Goal: Navigation & Orientation: Find specific page/section

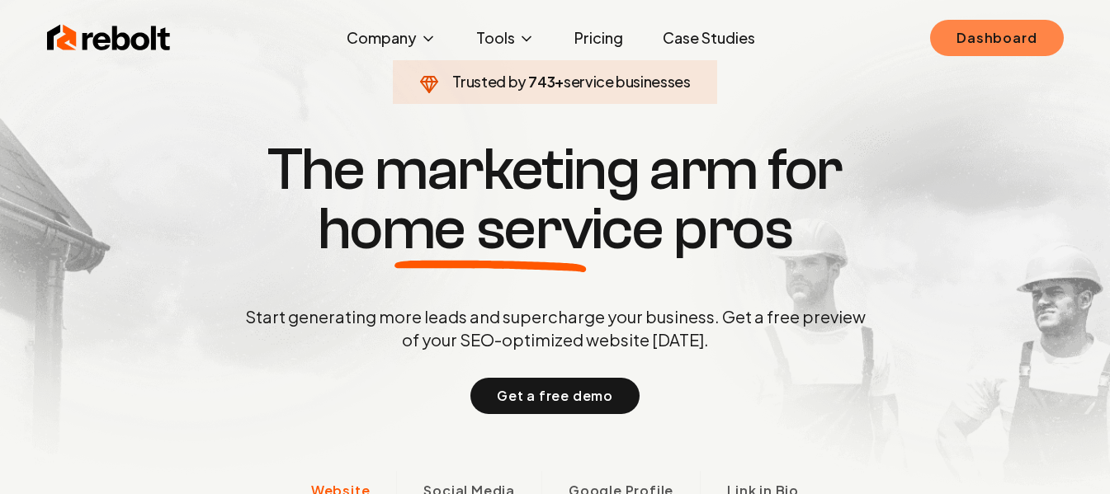
click at [940, 51] on link "Dashboard" at bounding box center [996, 38] width 133 height 36
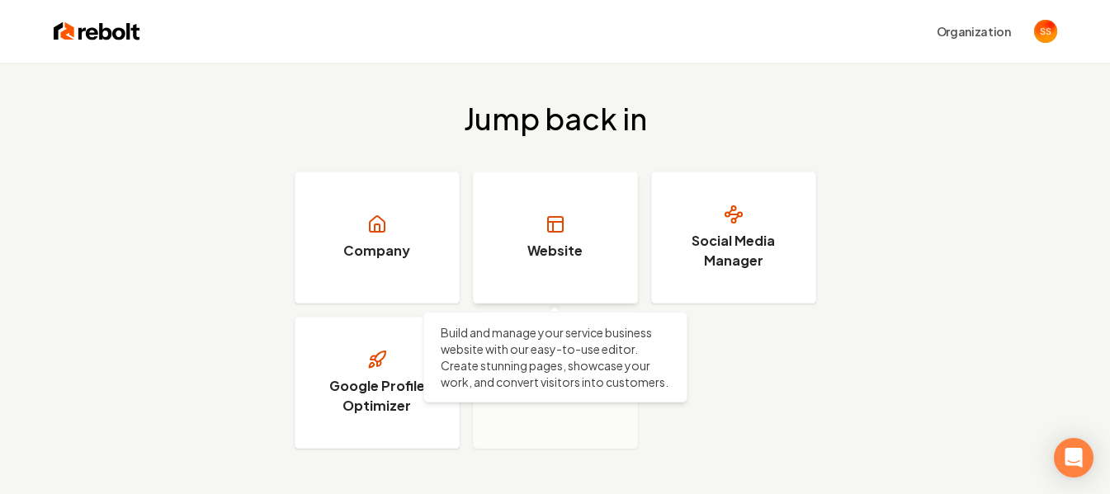
click at [546, 269] on link "Website" at bounding box center [555, 238] width 165 height 132
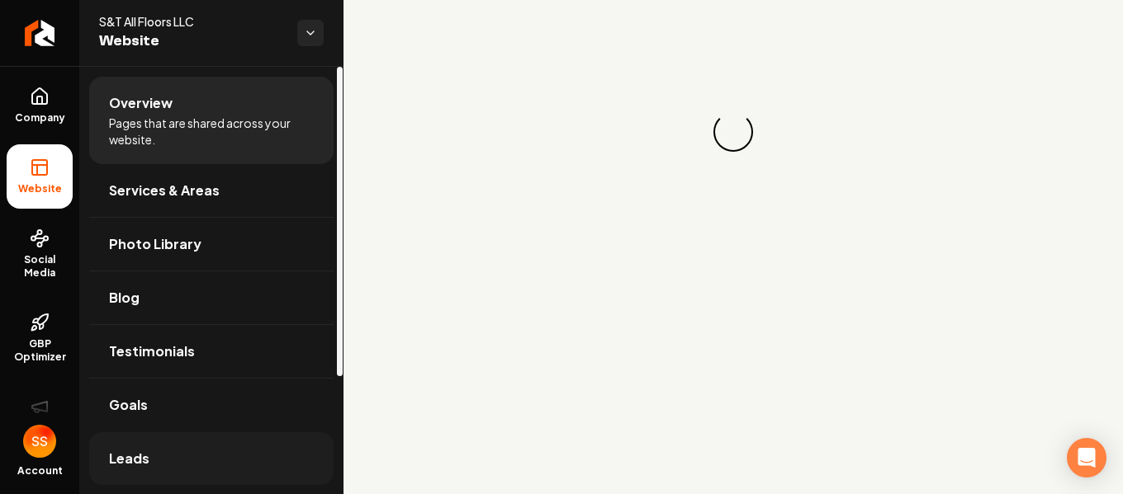
click at [148, 453] on link "Leads" at bounding box center [211, 459] width 244 height 53
